Goal: Task Accomplishment & Management: Manage account settings

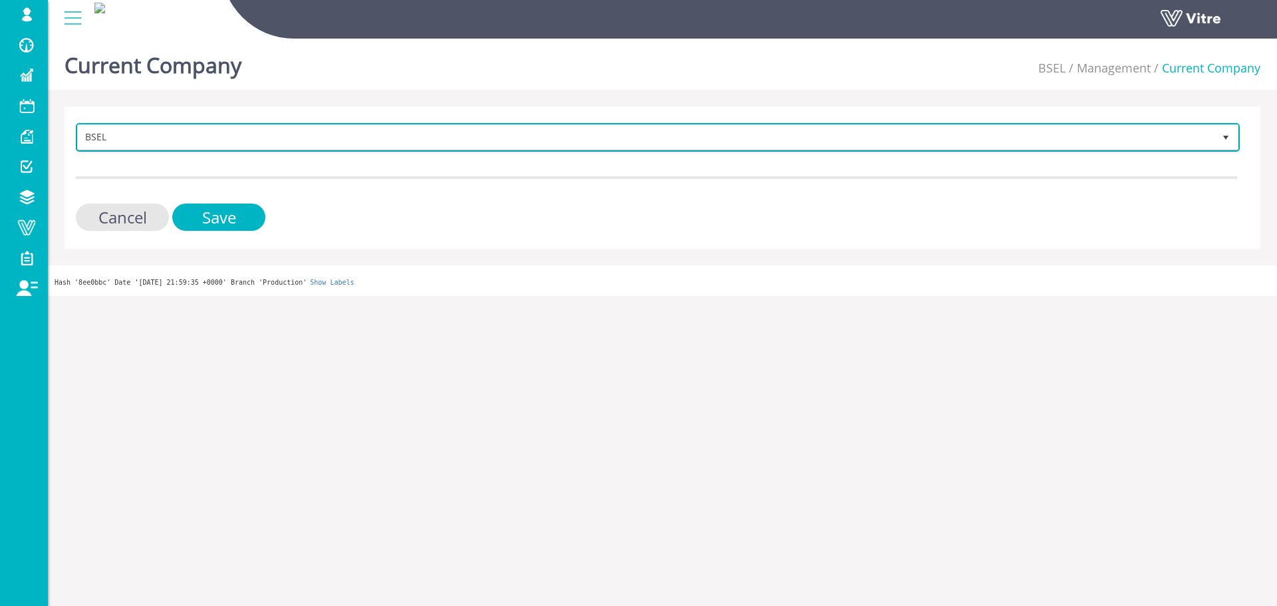
click at [390, 136] on span "BSEL" at bounding box center [646, 137] width 1136 height 24
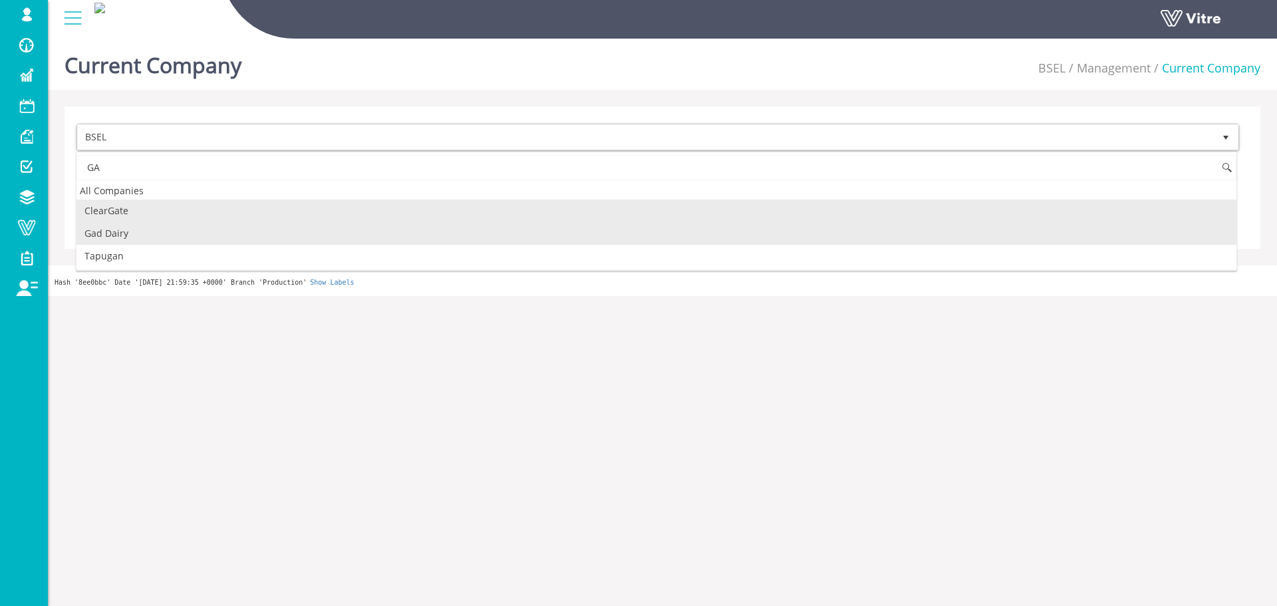
click at [156, 235] on li "Gad Dairy" at bounding box center [656, 233] width 1160 height 23
type input "GA"
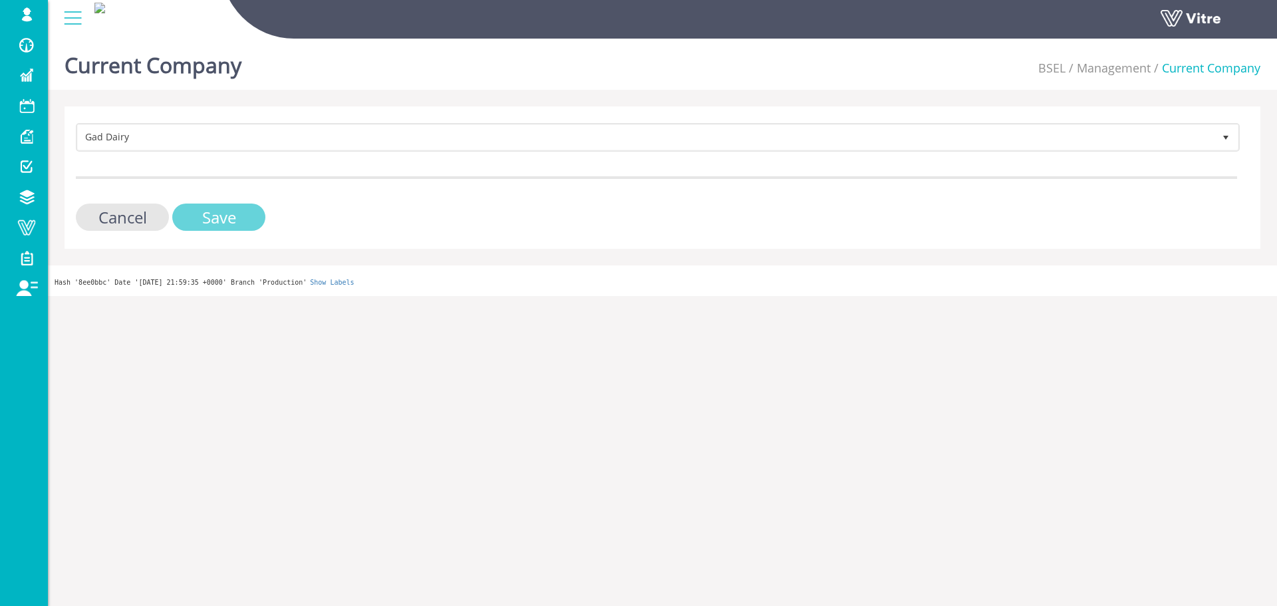
click at [225, 213] on input "Save" at bounding box center [218, 216] width 93 height 27
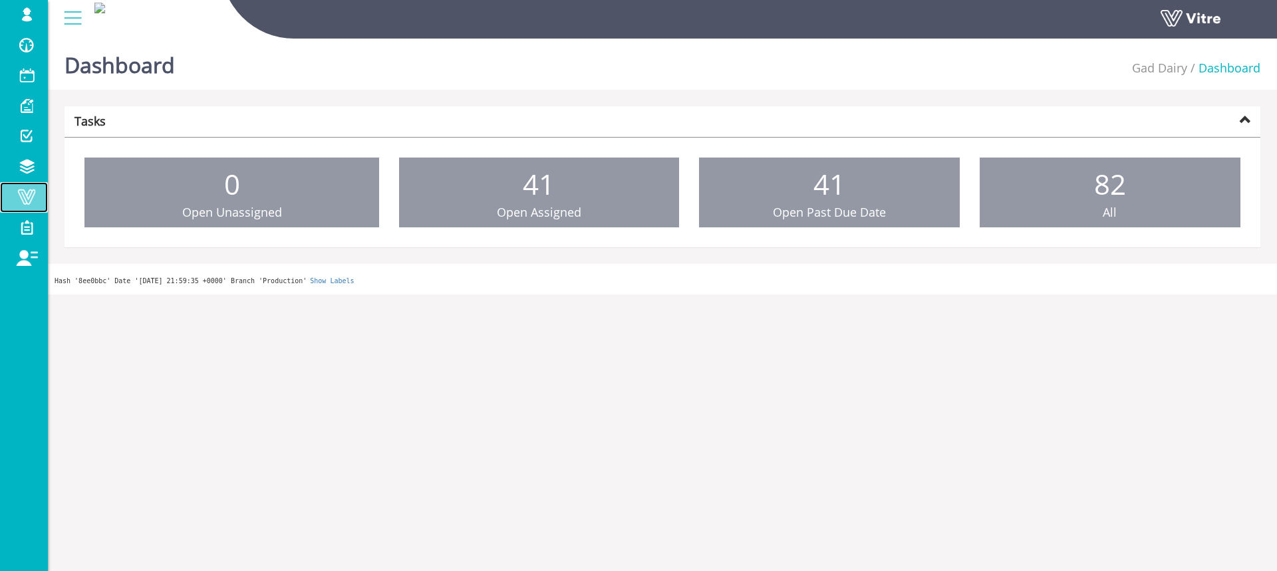
click at [24, 206] on link "Vitre" at bounding box center [24, 197] width 48 height 31
